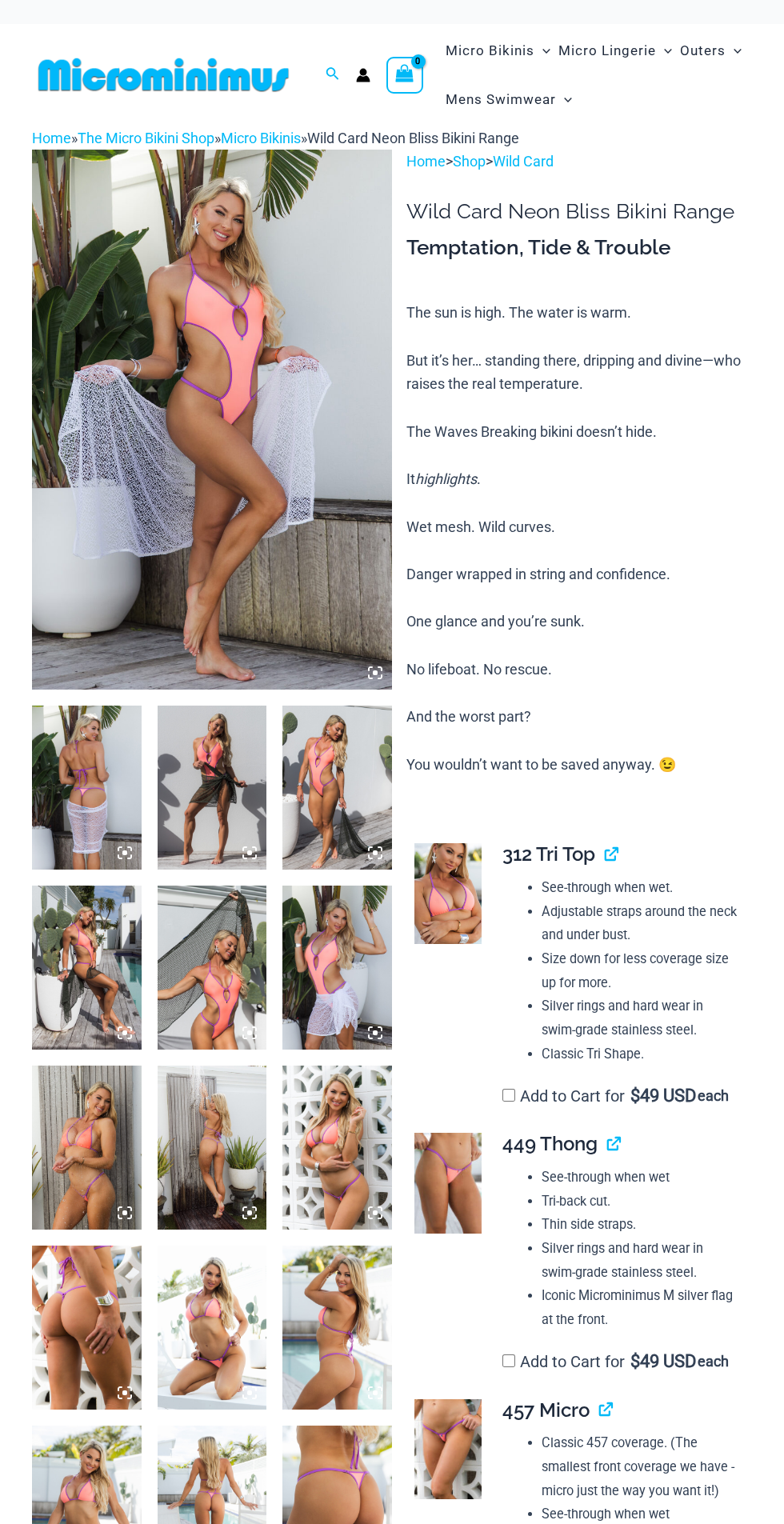
click at [304, 564] on img at bounding box center [212, 420] width 360 height 540
click at [296, 630] on img at bounding box center [212, 420] width 360 height 540
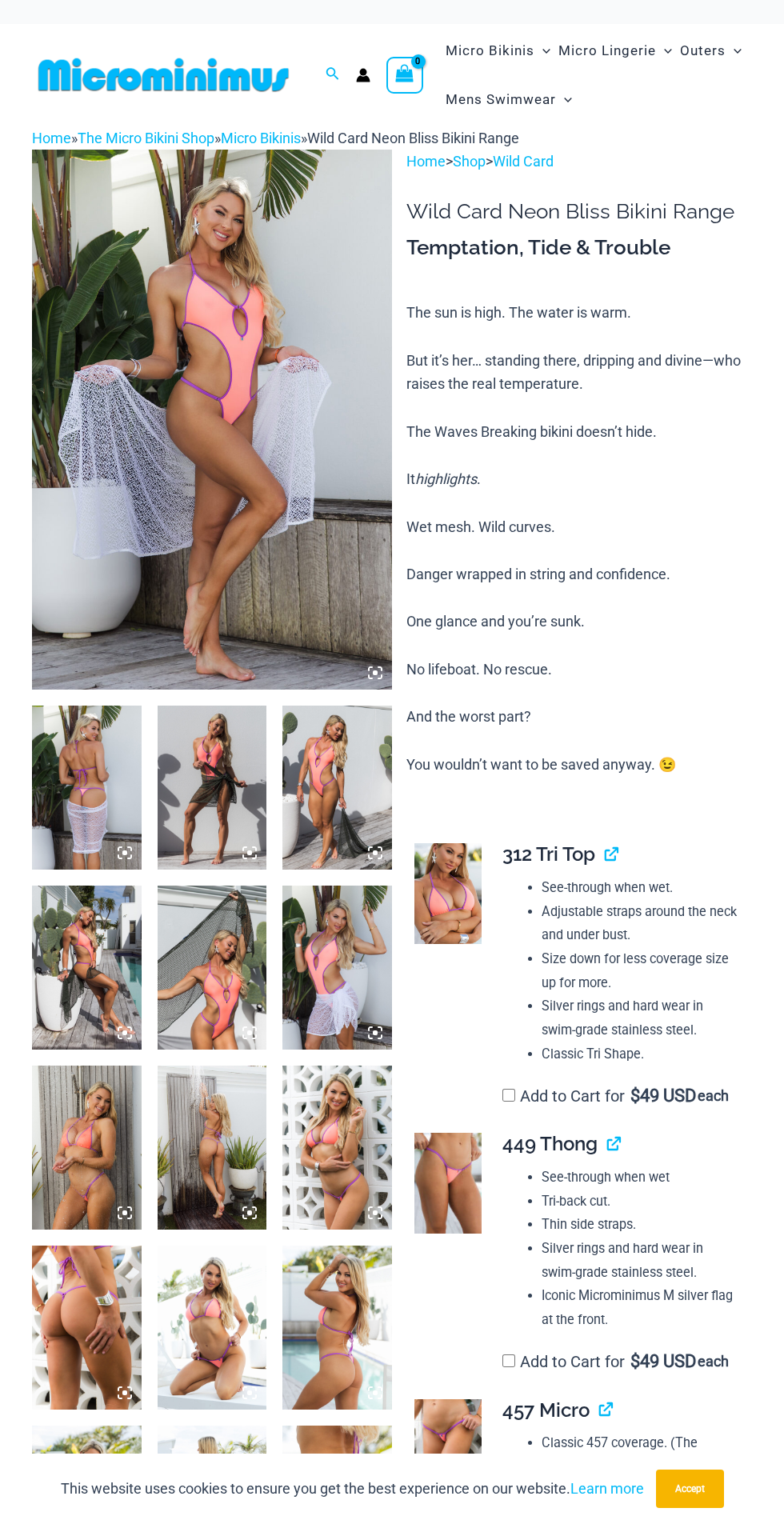
click at [115, 816] on img at bounding box center [86, 787] width 109 height 164
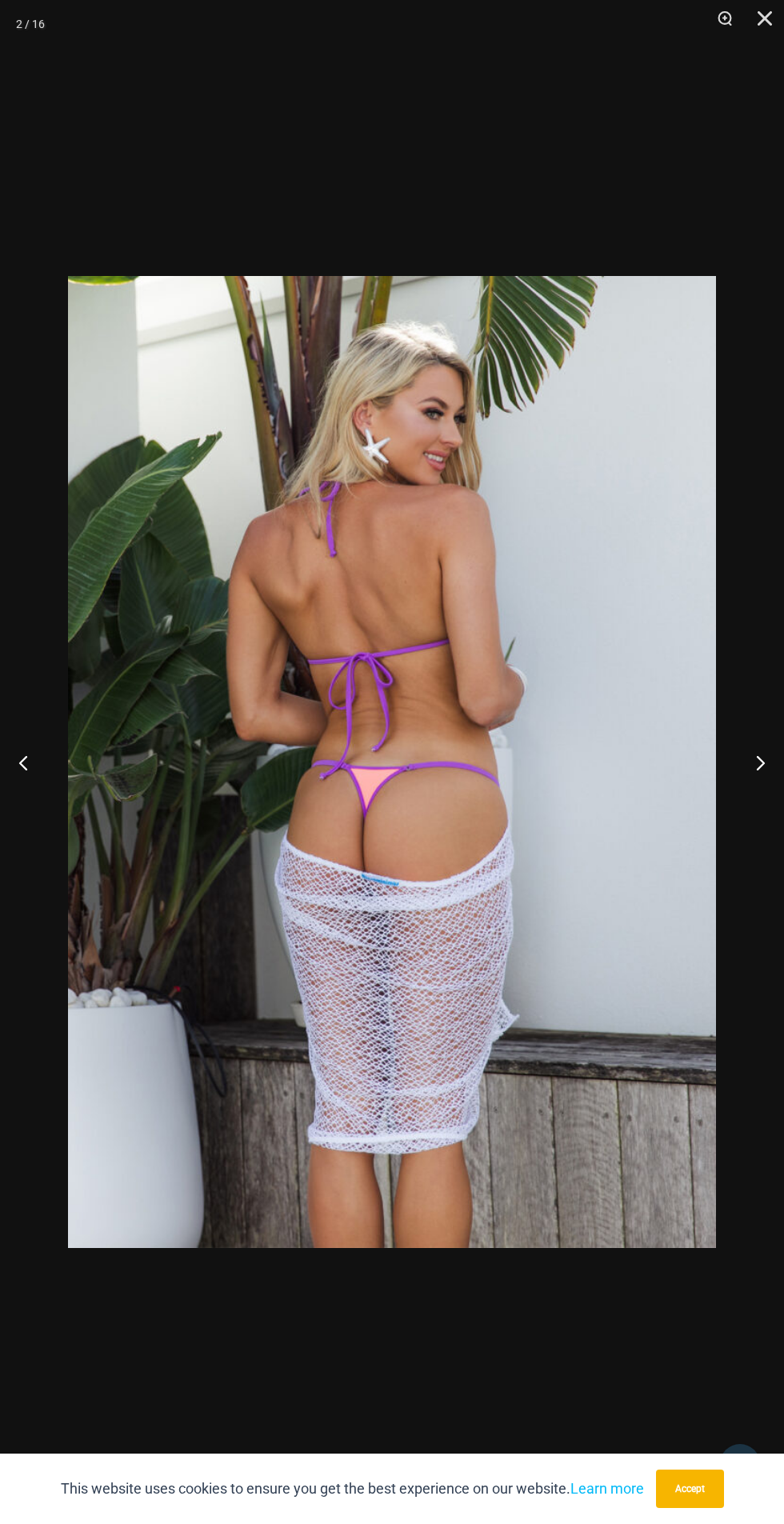
click at [747, 764] on button "Next" at bounding box center [753, 762] width 60 height 80
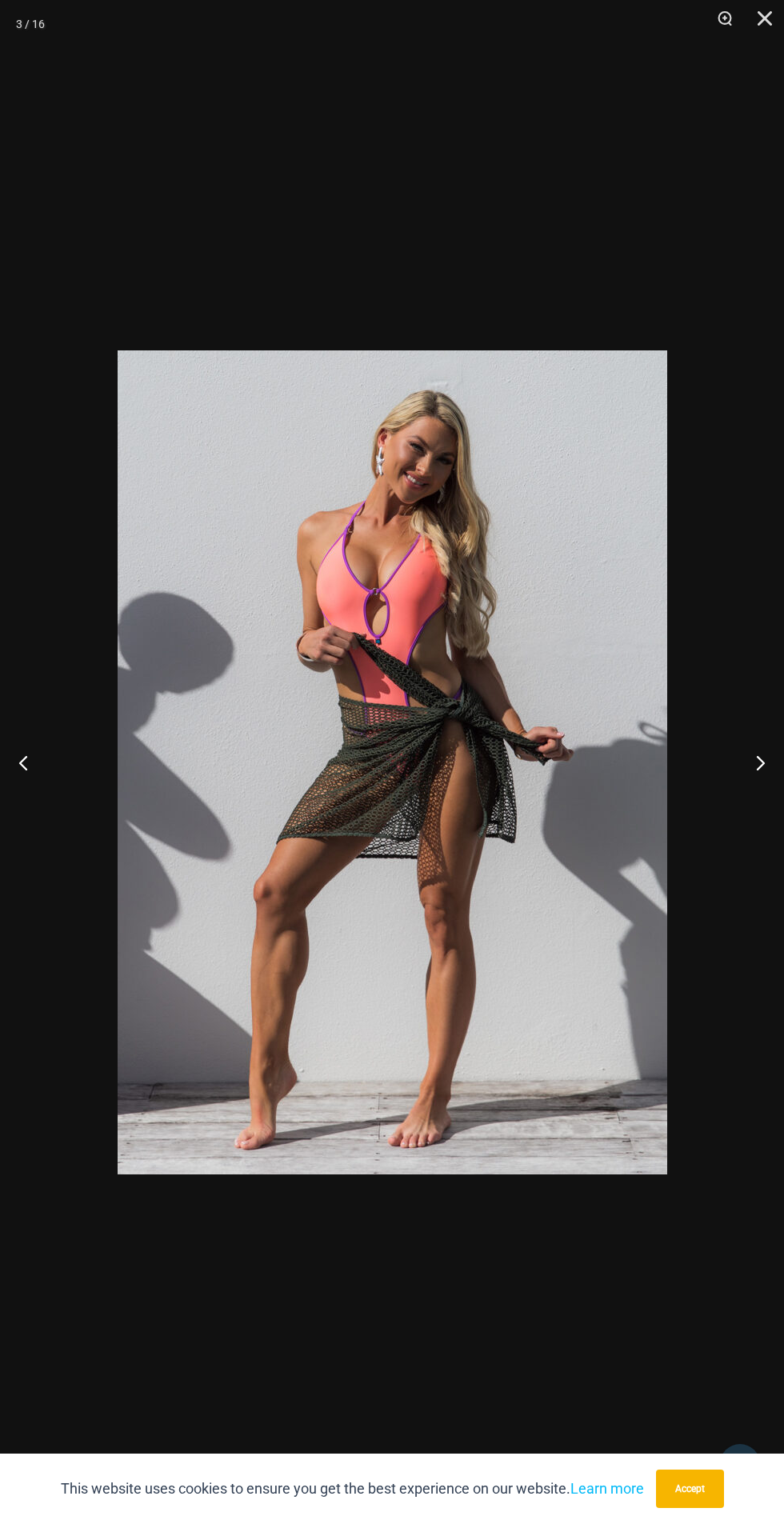
click at [735, 755] on button "Next" at bounding box center [753, 762] width 60 height 80
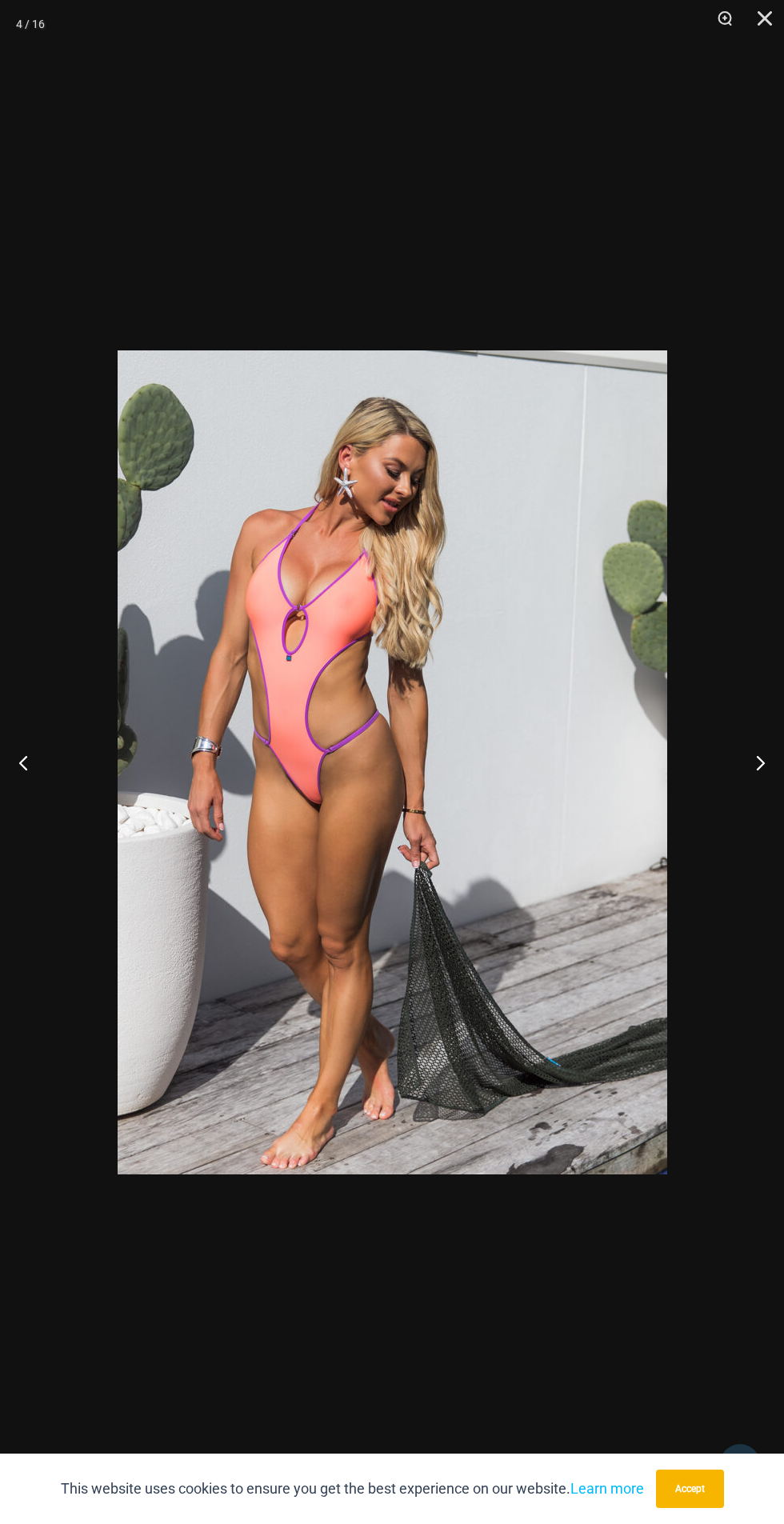
click at [728, 745] on button "Next" at bounding box center [753, 762] width 60 height 80
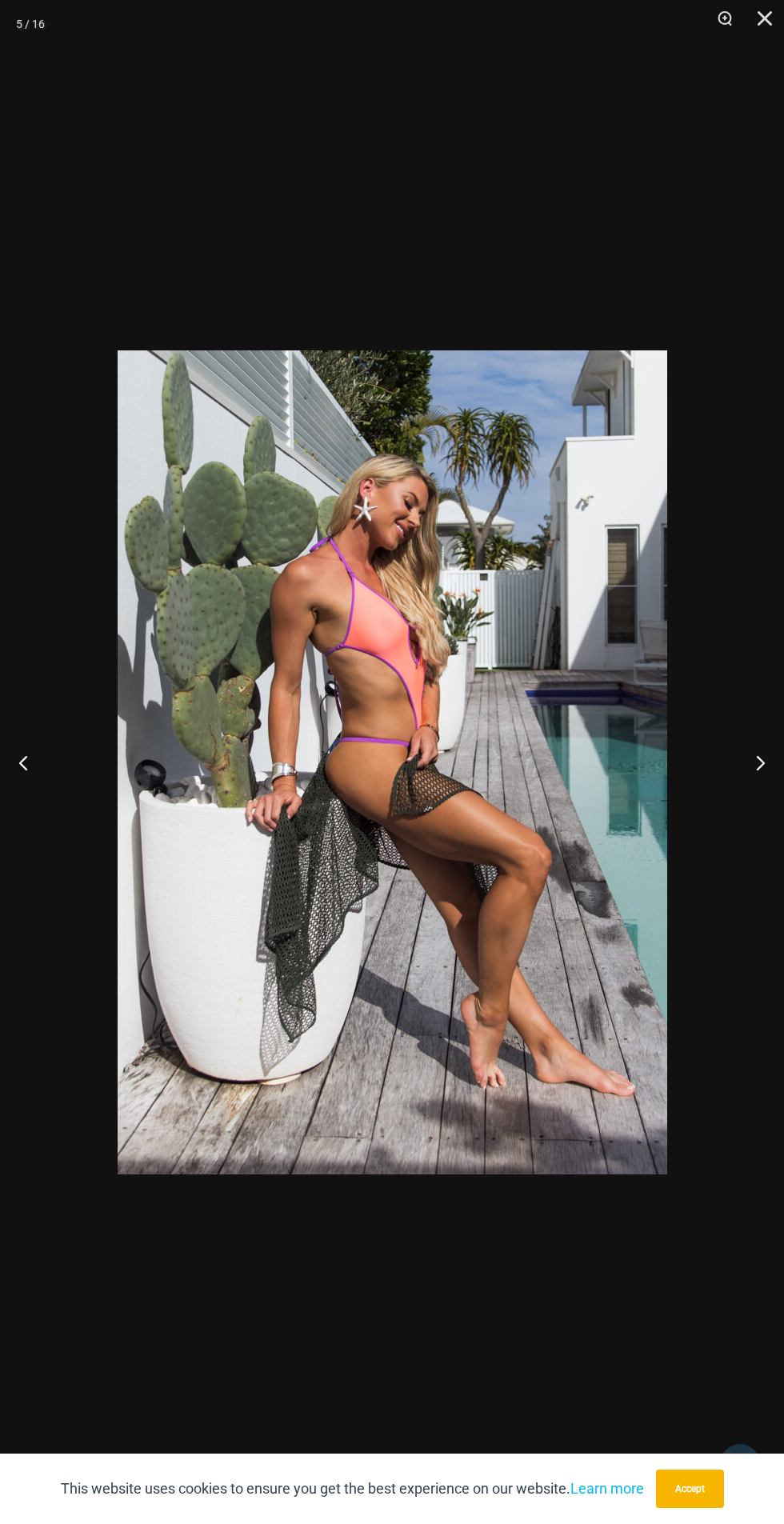
click at [731, 739] on button "Next" at bounding box center [753, 762] width 60 height 80
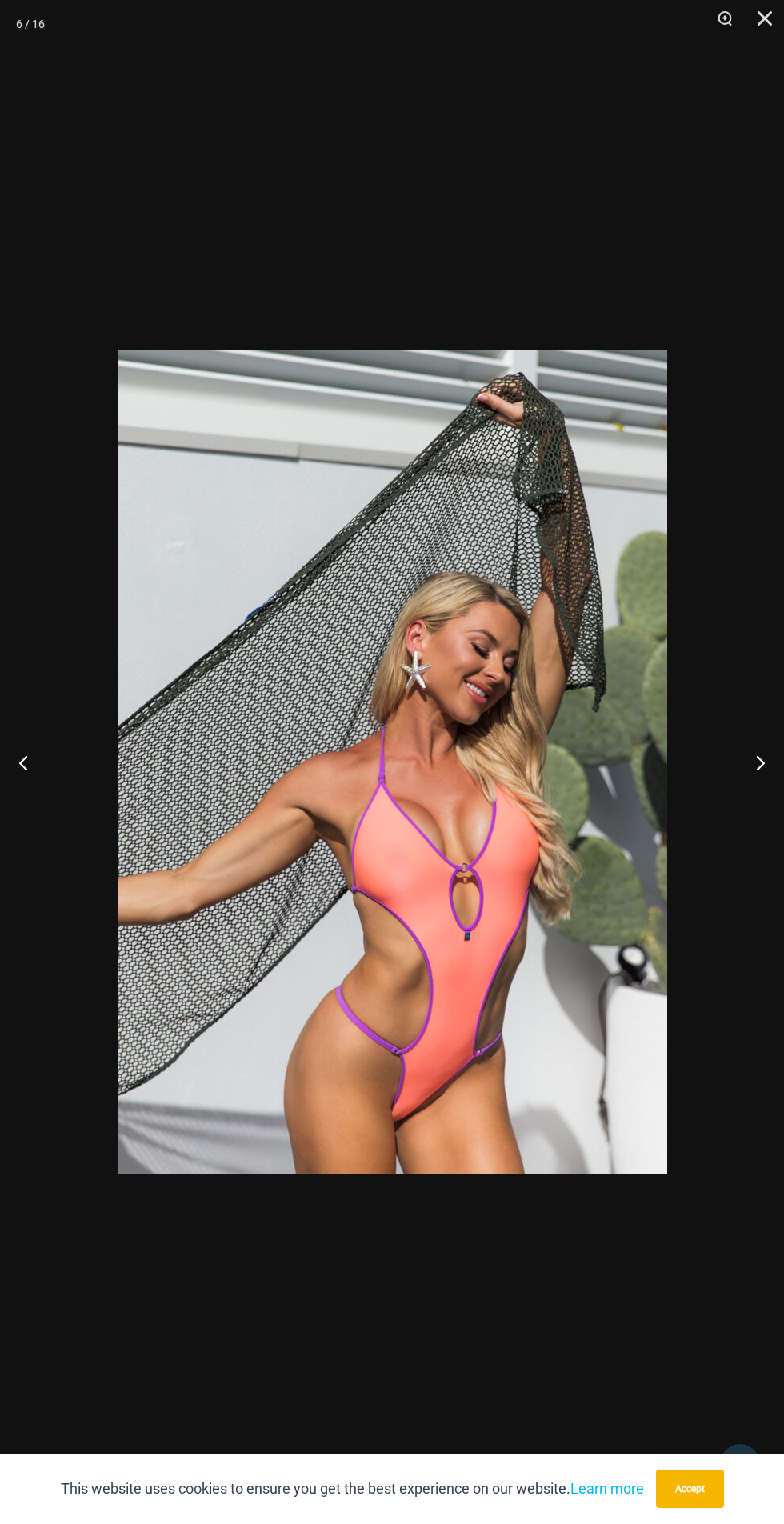
click at [735, 724] on button "Next" at bounding box center [753, 762] width 60 height 80
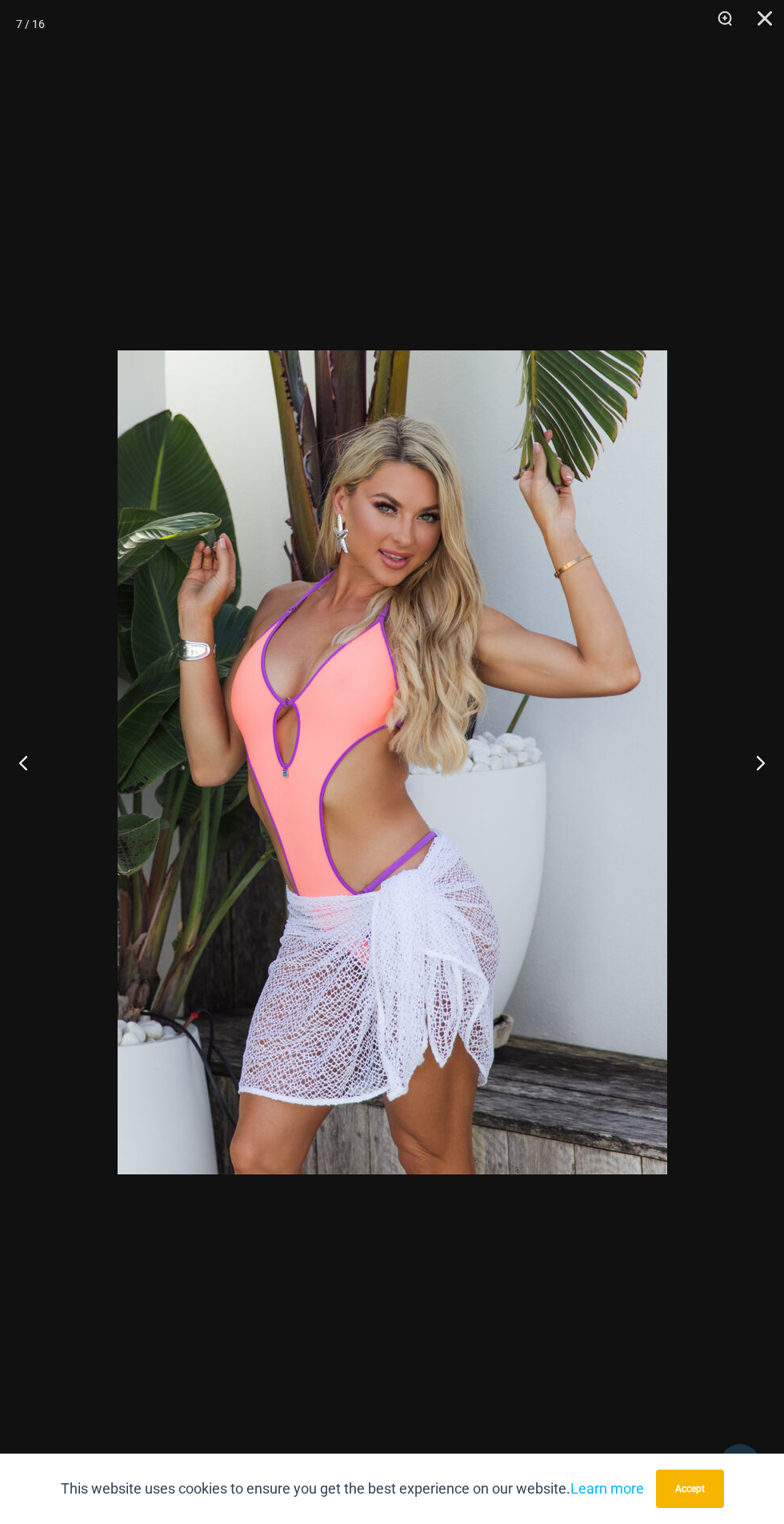
click at [742, 731] on button "Next" at bounding box center [753, 762] width 60 height 80
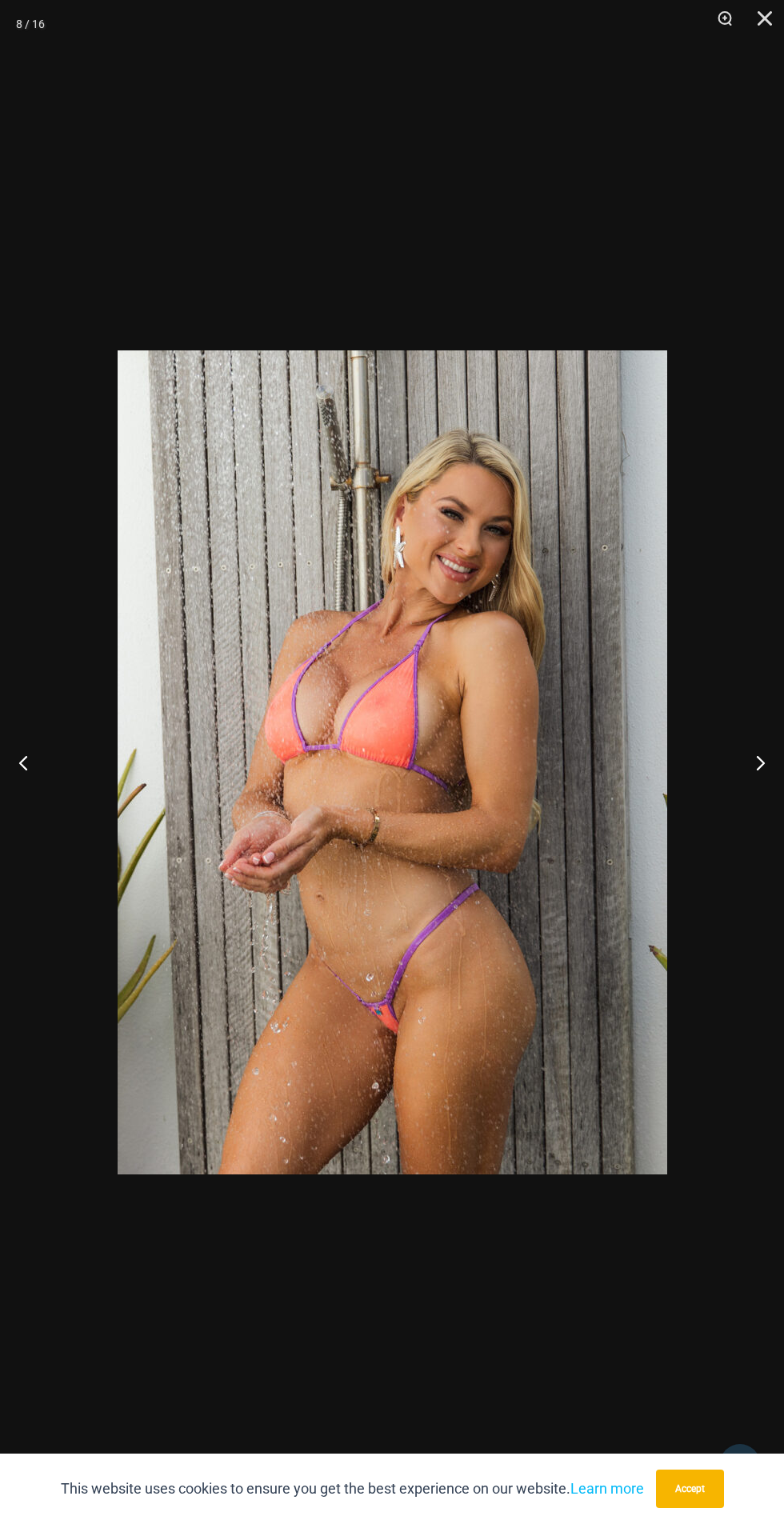
click at [743, 728] on button "Next" at bounding box center [753, 762] width 60 height 80
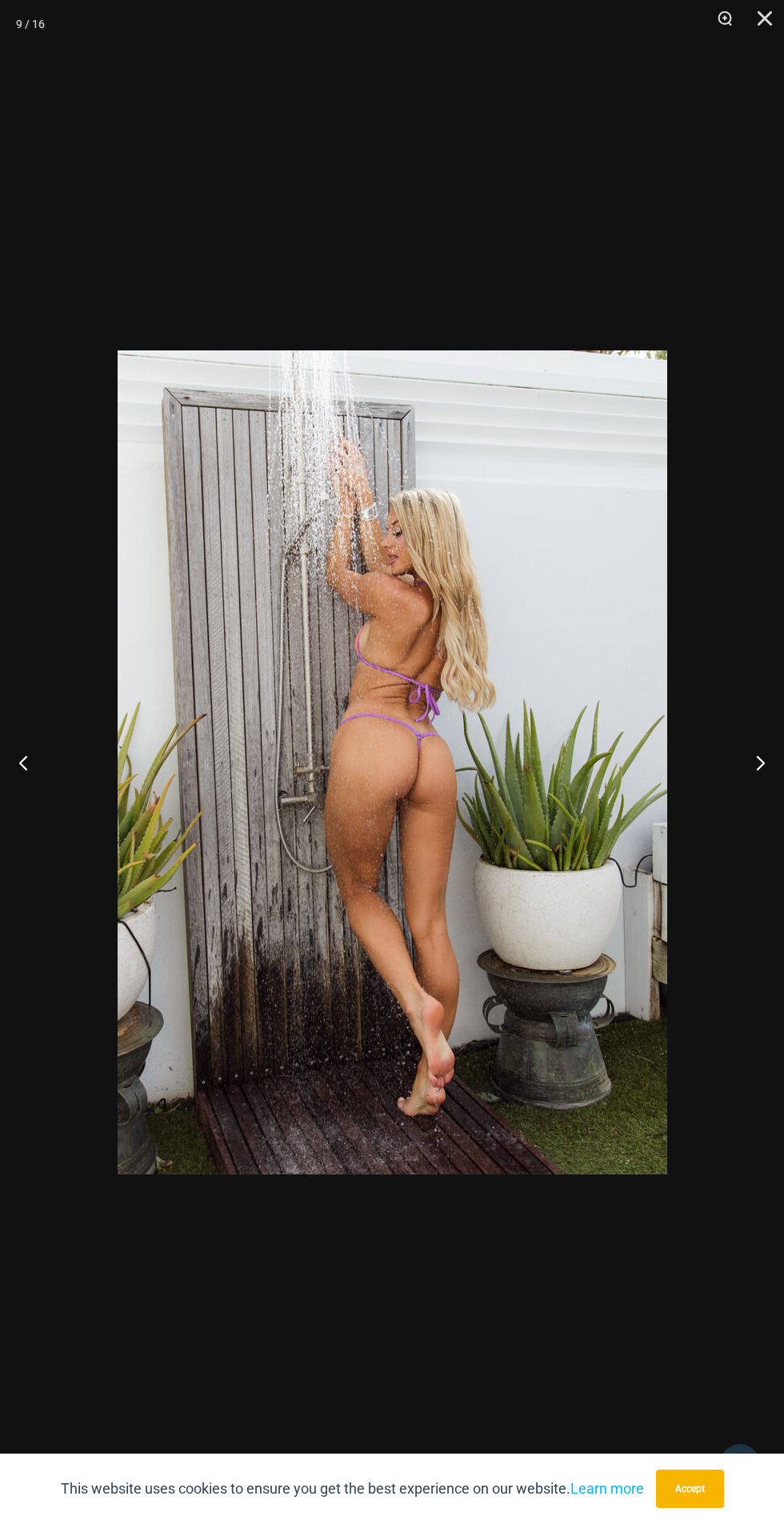
click at [742, 724] on button "Next" at bounding box center [753, 762] width 60 height 80
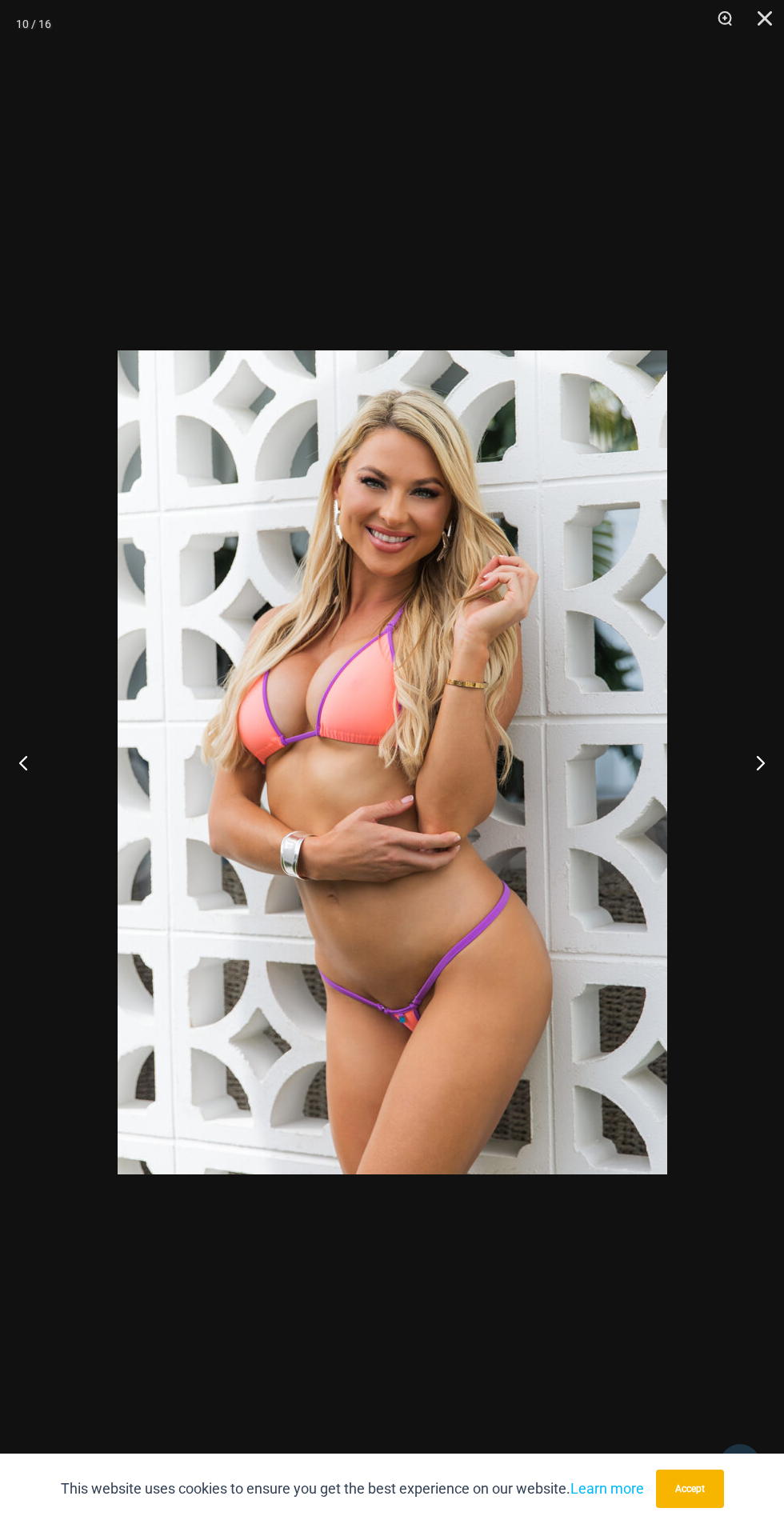
click at [739, 723] on button "Next" at bounding box center [753, 762] width 60 height 80
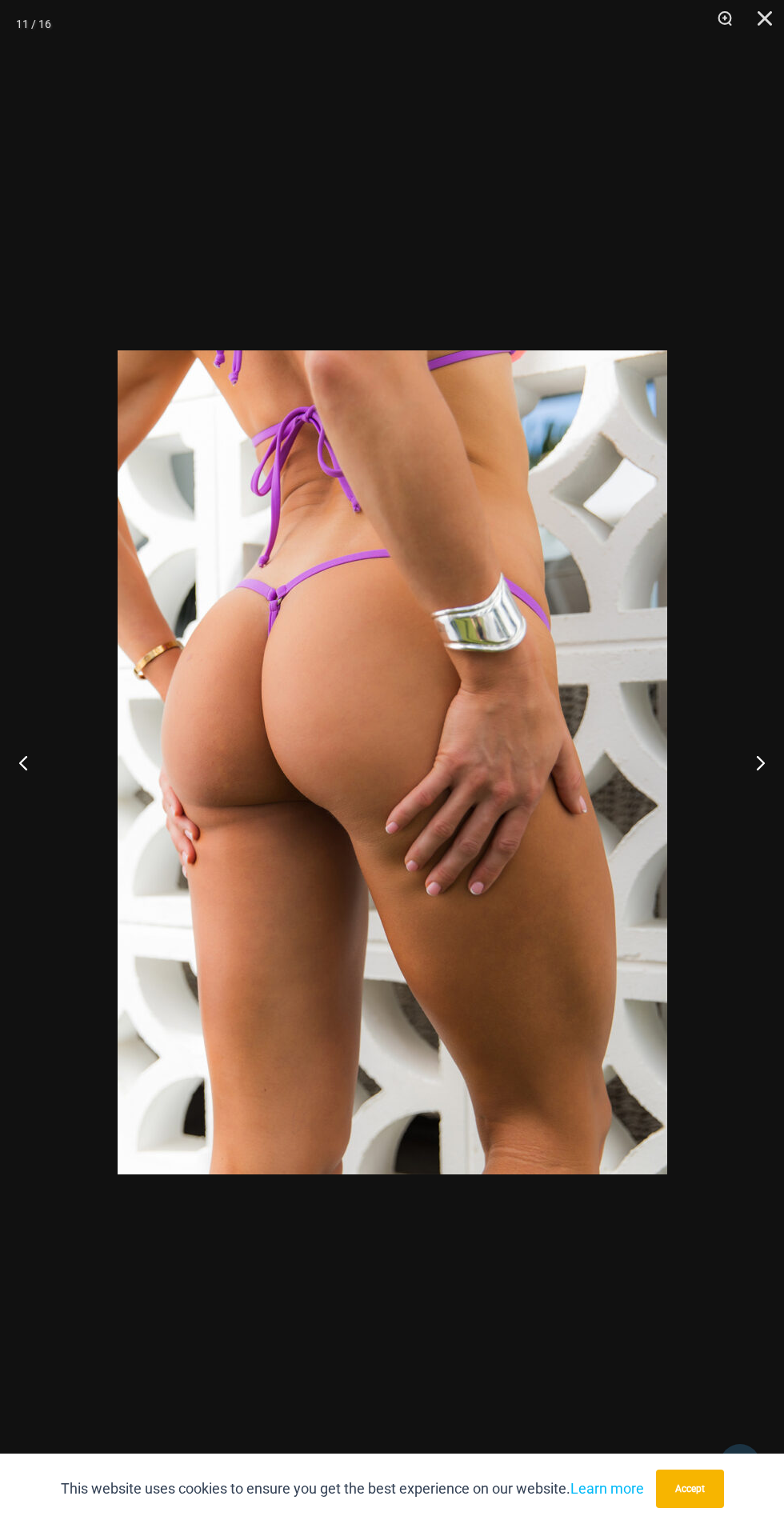
click at [752, 769] on button "Next" at bounding box center [753, 762] width 60 height 80
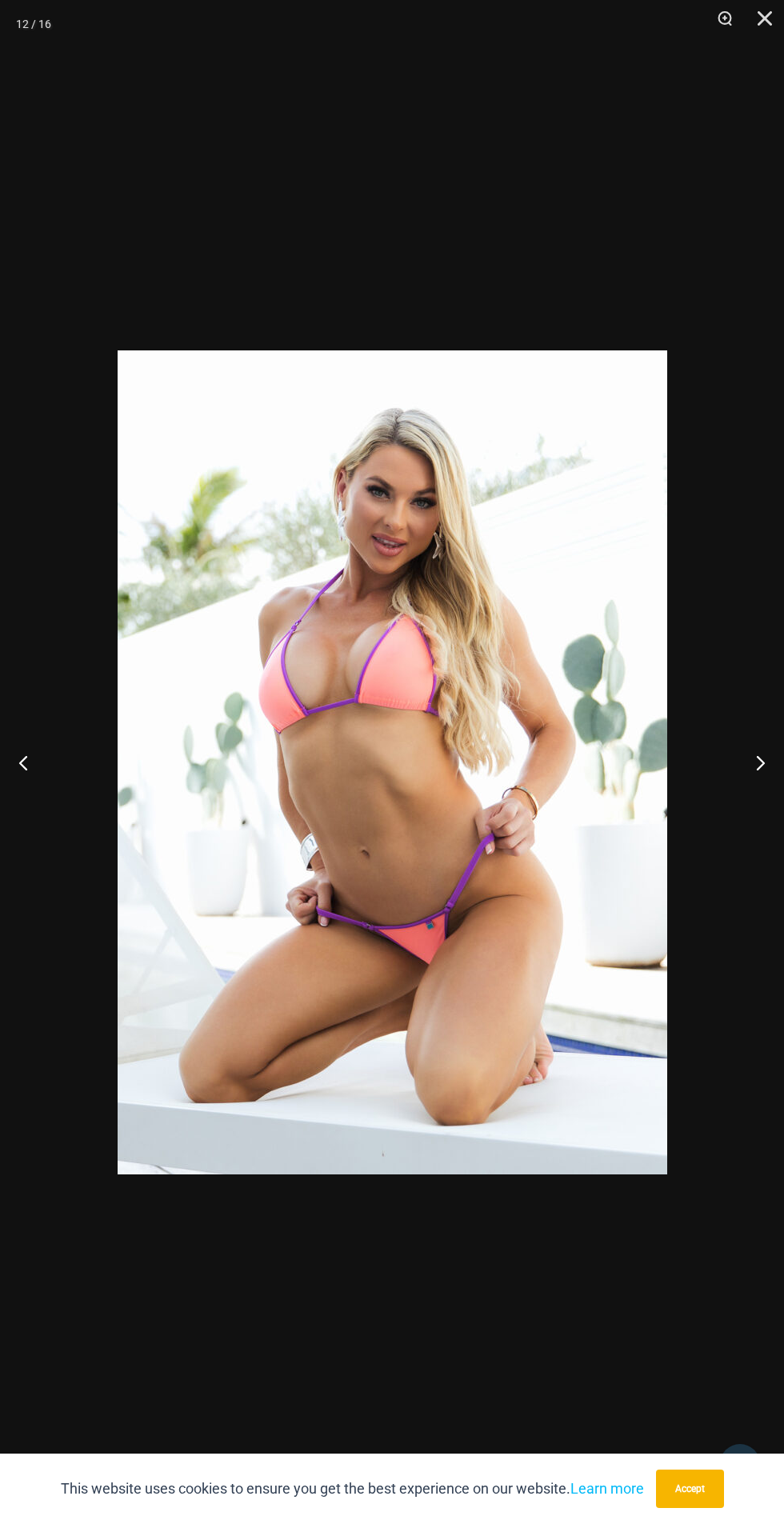
click at [757, 752] on button "Next" at bounding box center [753, 762] width 60 height 80
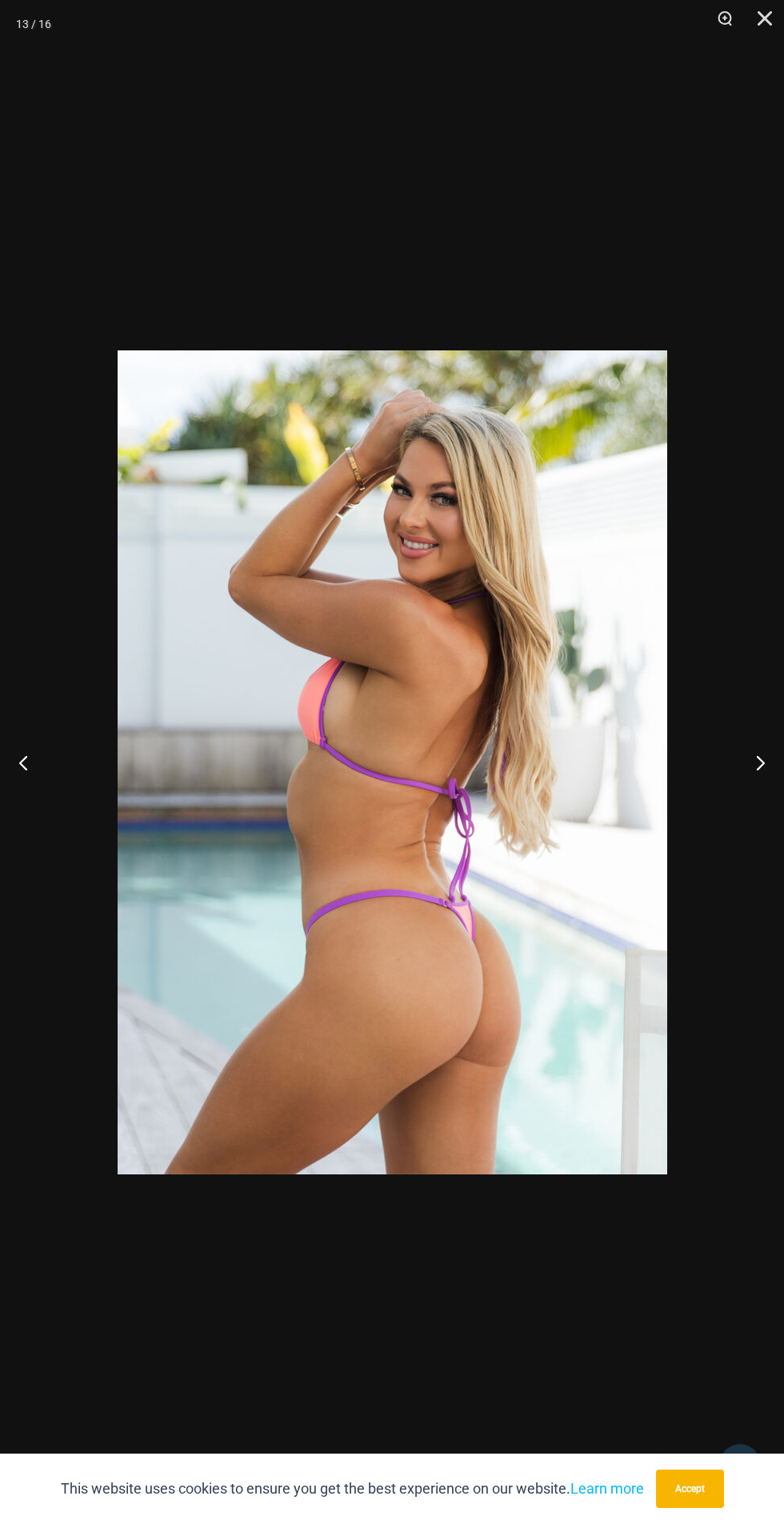
click at [747, 750] on button "Next" at bounding box center [753, 762] width 60 height 80
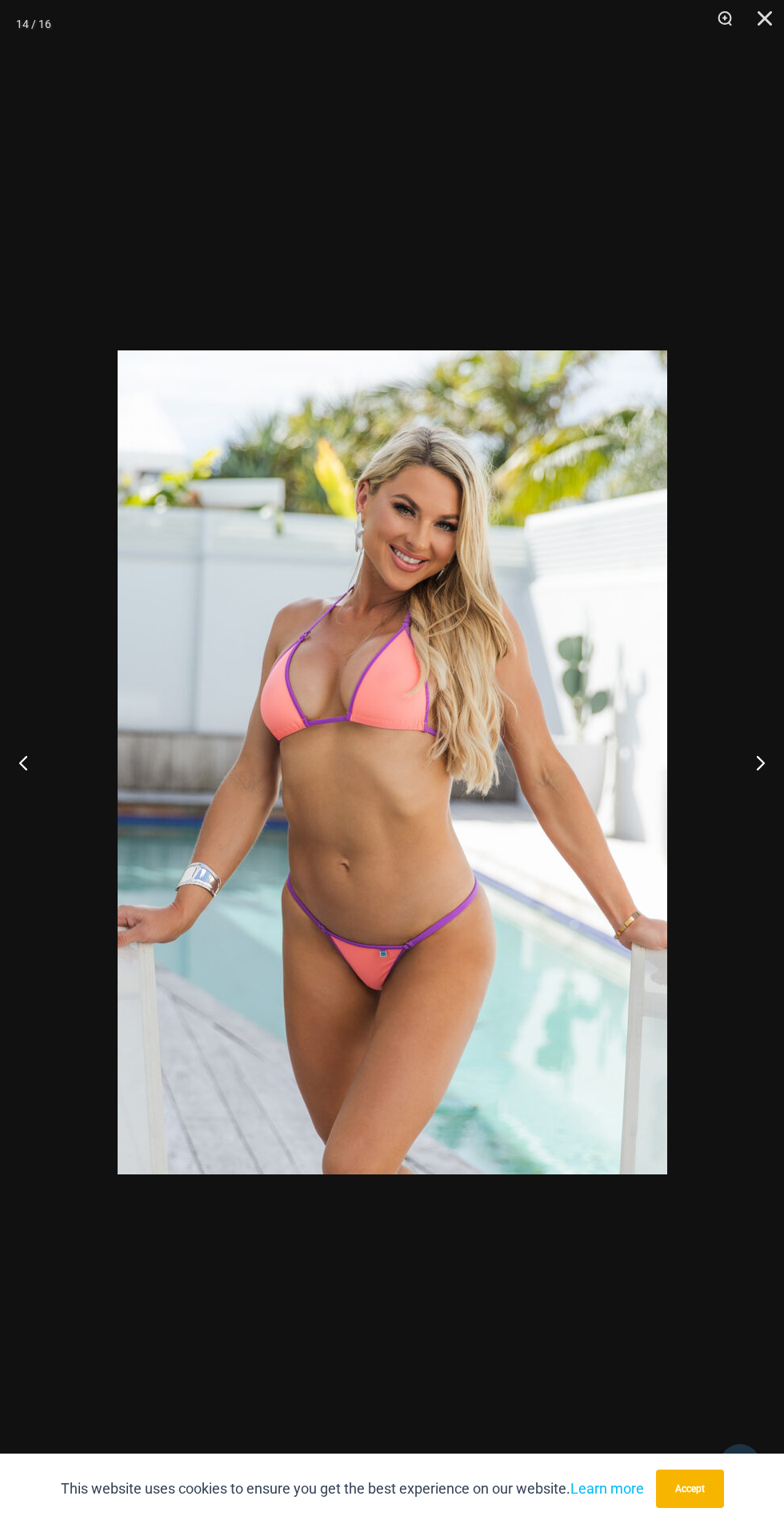
click at [734, 762] on button "Next" at bounding box center [753, 762] width 60 height 80
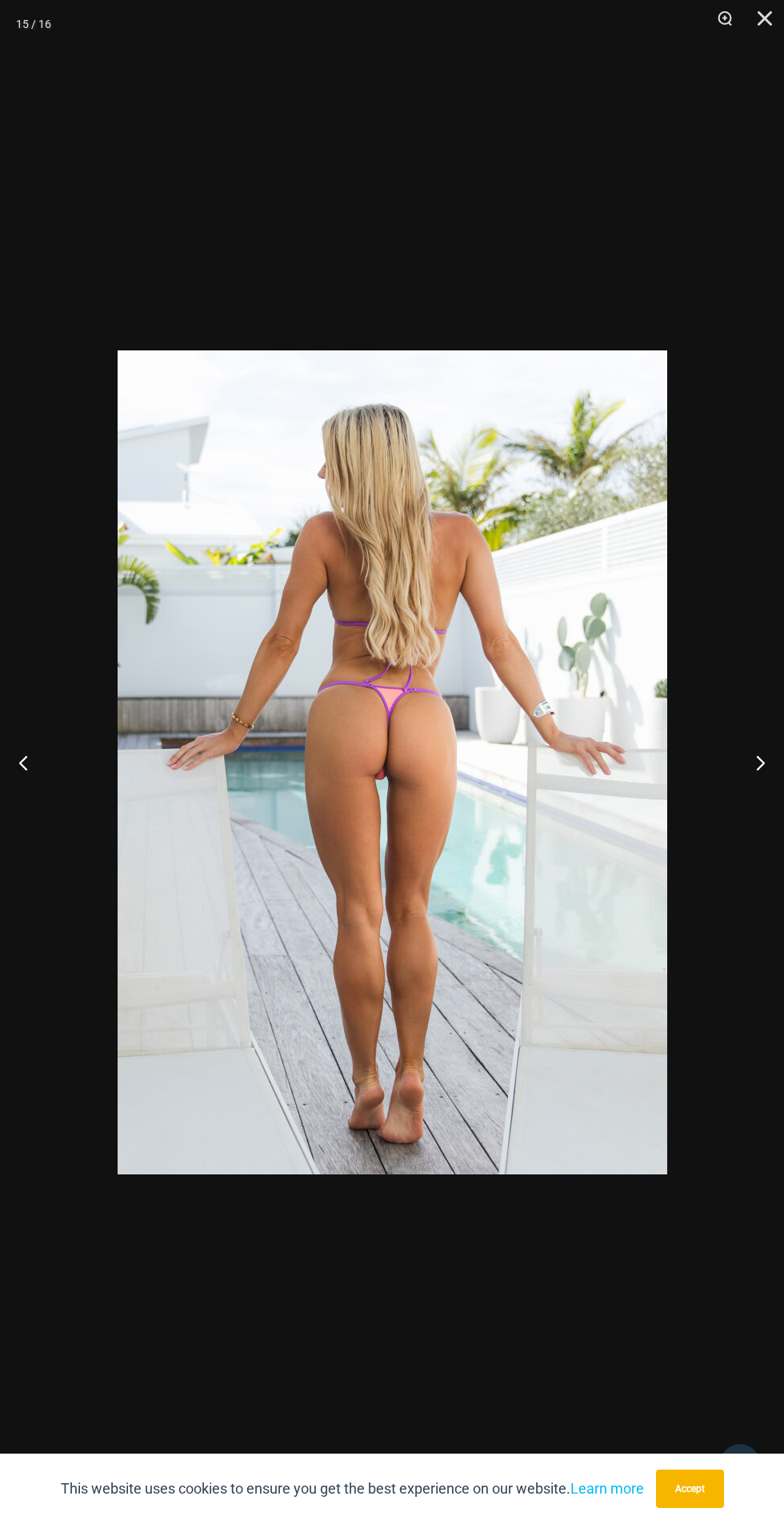
click at [744, 753] on button "Next" at bounding box center [753, 762] width 60 height 80
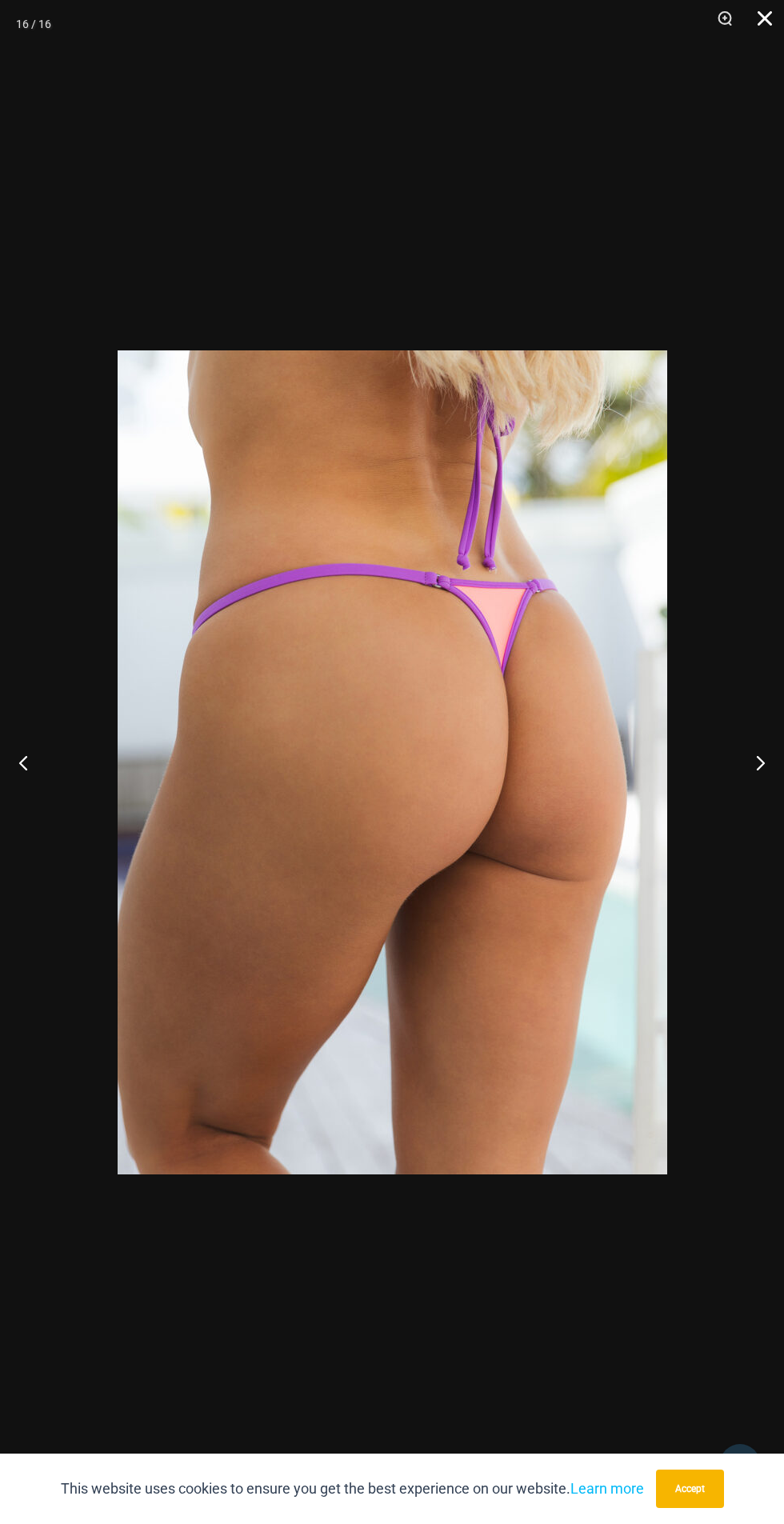
click at [748, 27] on button "Close" at bounding box center [758, 24] width 40 height 48
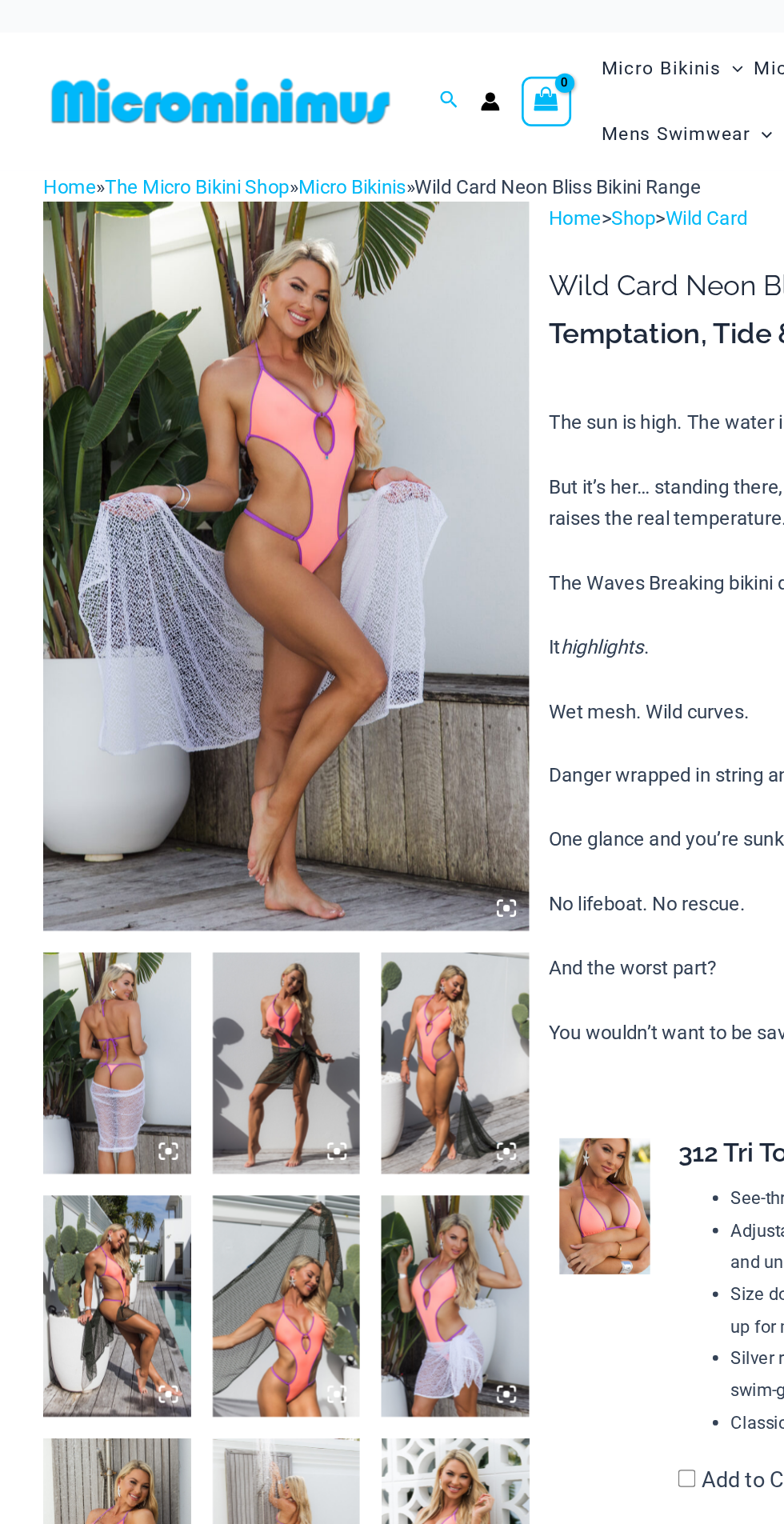
click at [293, 580] on img at bounding box center [212, 420] width 360 height 540
